Goal: Task Accomplishment & Management: Use online tool/utility

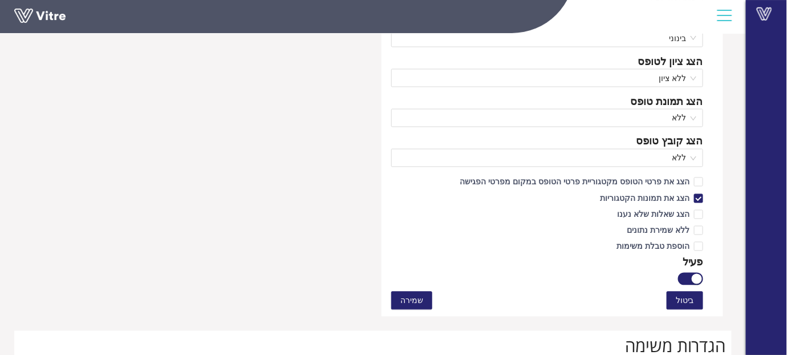
scroll to position [585, 0]
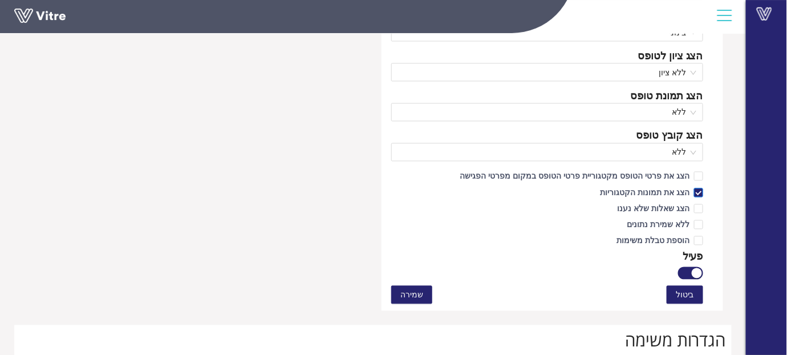
click at [661, 187] on span "הצג את תמונות הקטגוריות" at bounding box center [644, 192] width 99 height 11
click at [693, 190] on input "הצג את תמונות הקטגוריות" at bounding box center [698, 195] width 10 height 10
click at [661, 187] on span "הצג את תמונות הקטגוריות" at bounding box center [644, 192] width 99 height 11
click at [693, 190] on input "הצג את תמונות הקטגוריות" at bounding box center [698, 195] width 10 height 10
checkbox input "true"
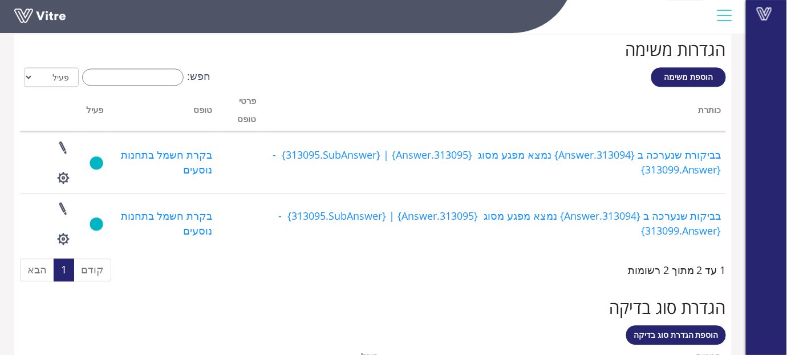
scroll to position [1010, 0]
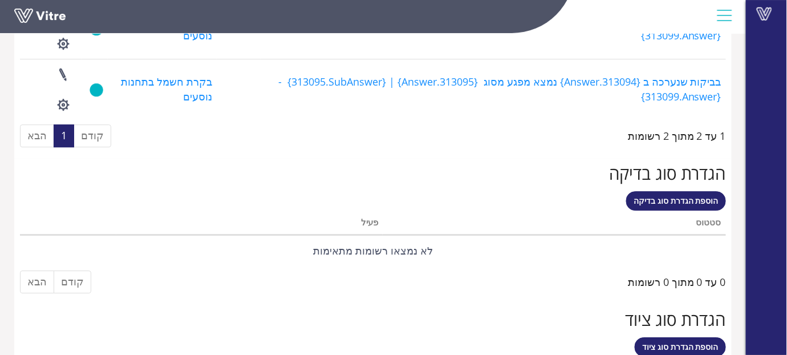
click at [668, 133] on div "1 עד 2 מתוך 2 רשומות" at bounding box center [677, 133] width 98 height 21
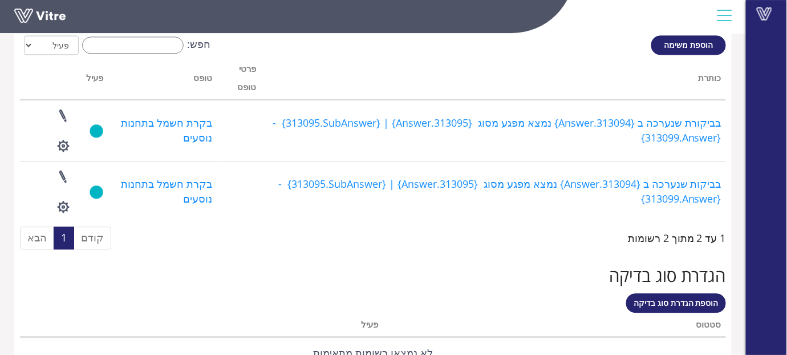
scroll to position [903, 0]
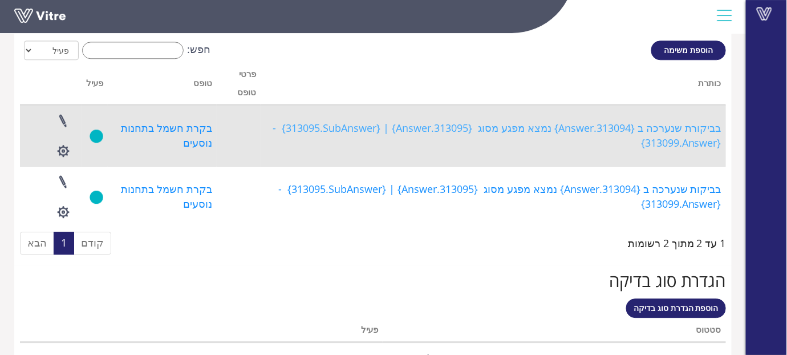
click at [596, 130] on link "בביקורת שנערכה ב {313094.Answer} נמצא מפגע מסוג {313095.Answer} | {313095.SubAn…" at bounding box center [495, 135] width 451 height 29
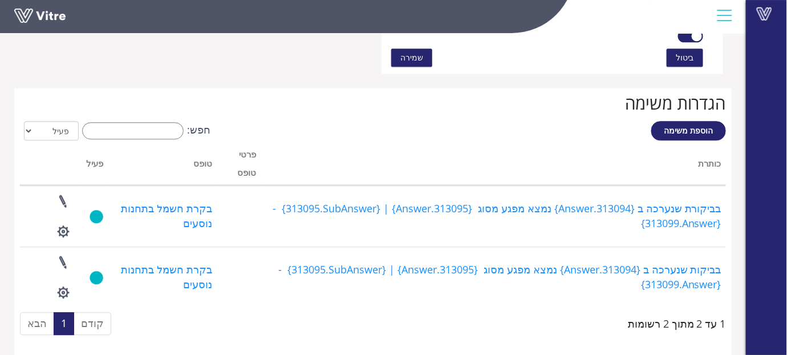
scroll to position [826, 0]
